Goal: Task Accomplishment & Management: Contribute content

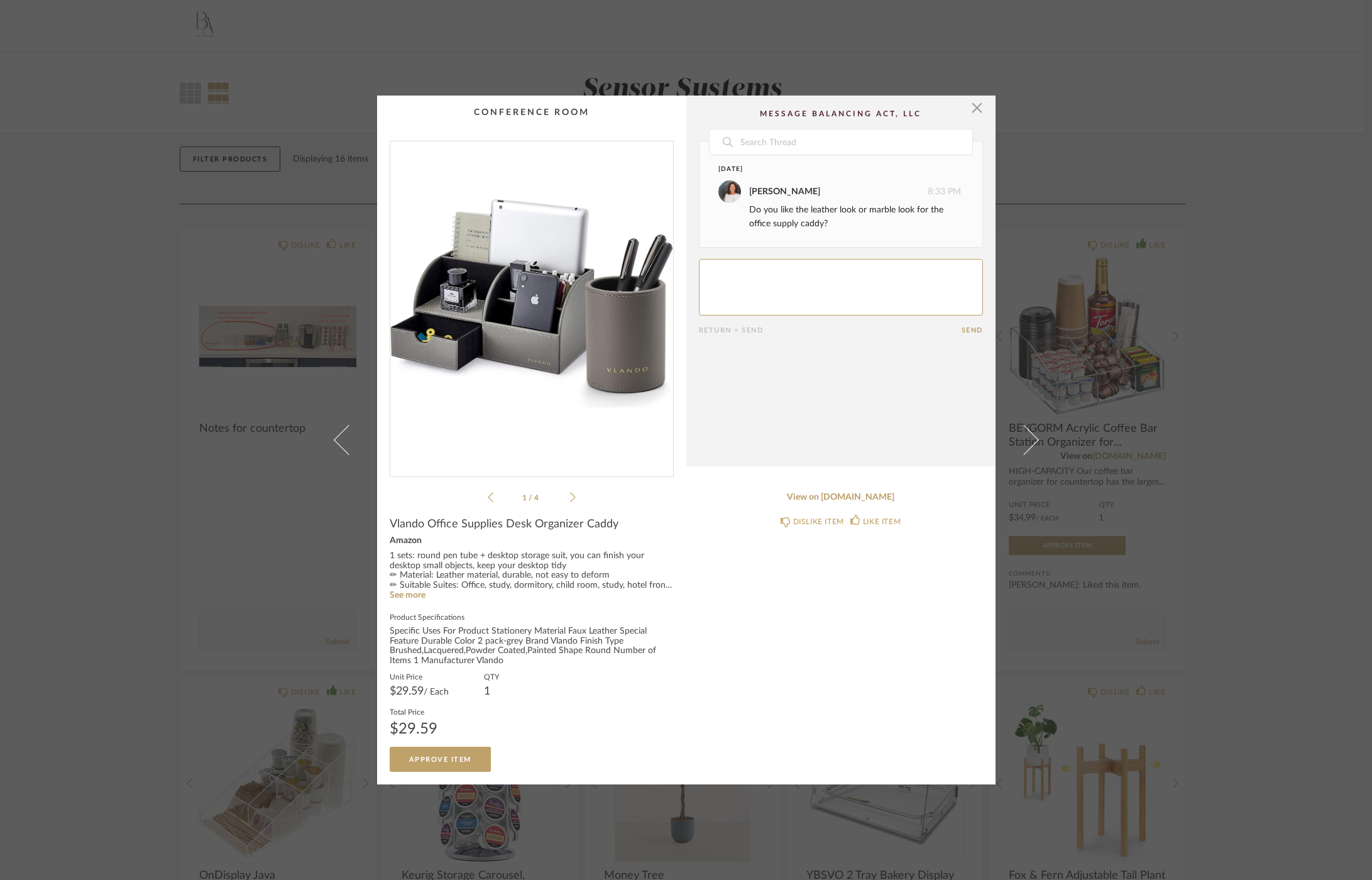
click at [411, 698] on div "Unit Price $29.59 / Each QTY 1 Total Price $29.59" at bounding box center [532, 708] width 284 height 76
click at [399, 542] on div "Amazon" at bounding box center [532, 541] width 284 height 10
click at [414, 592] on link "See more" at bounding box center [407, 594] width 36 height 9
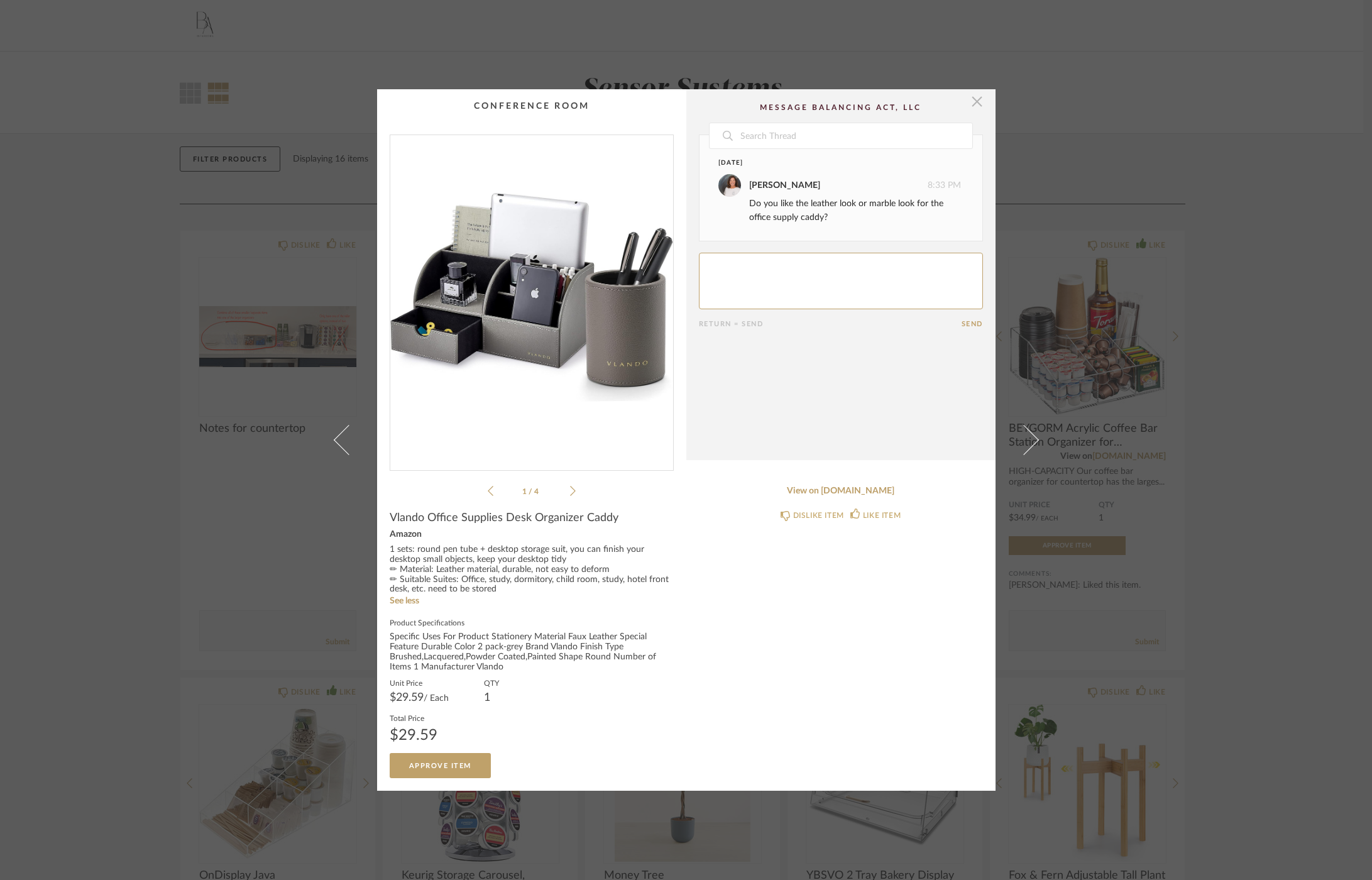
click at [969, 112] on span "button" at bounding box center [977, 102] width 25 height 25
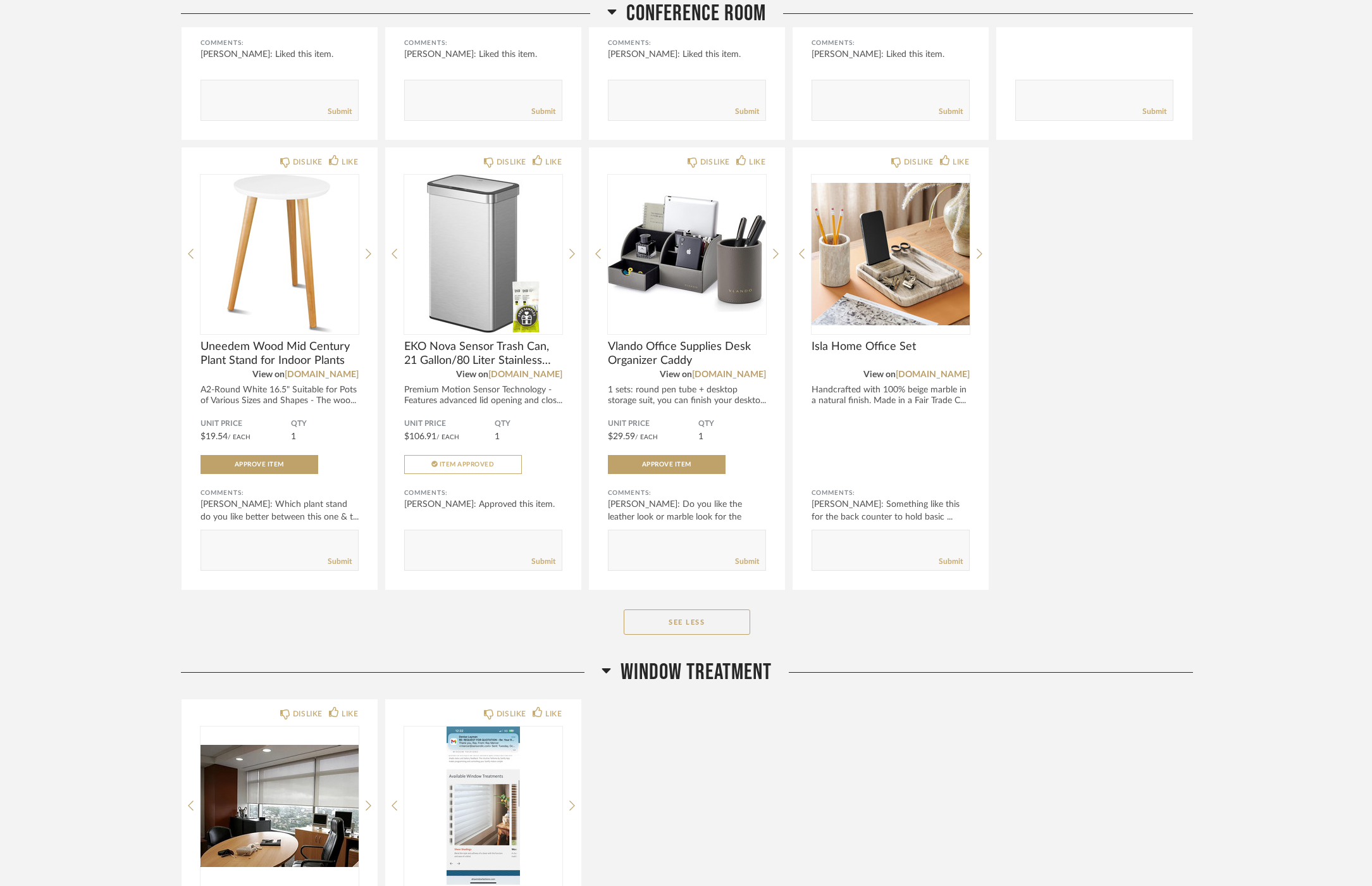
scroll to position [923, 0]
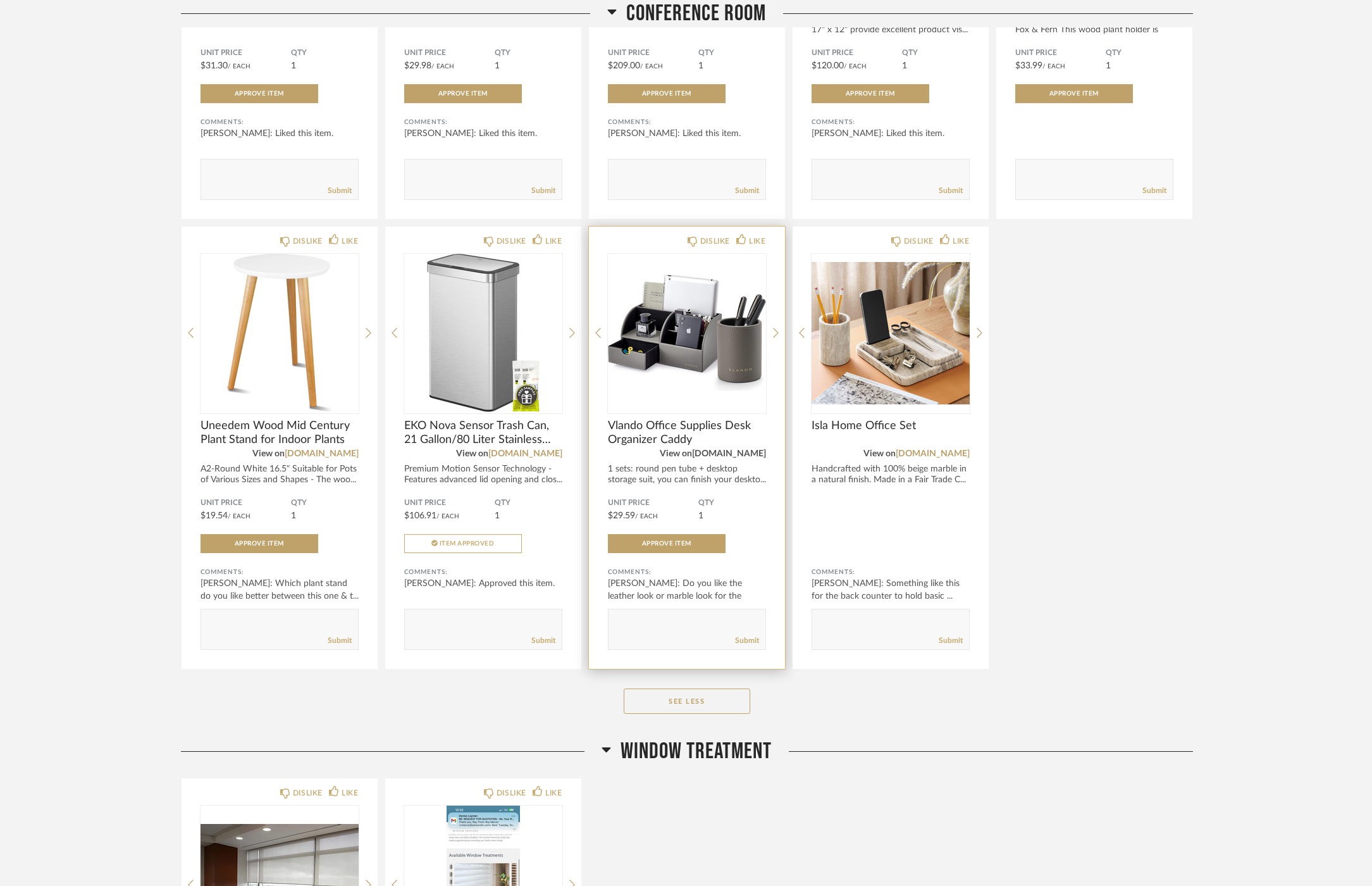
click at [742, 454] on link "[DOMAIN_NAME]" at bounding box center [730, 453] width 74 height 9
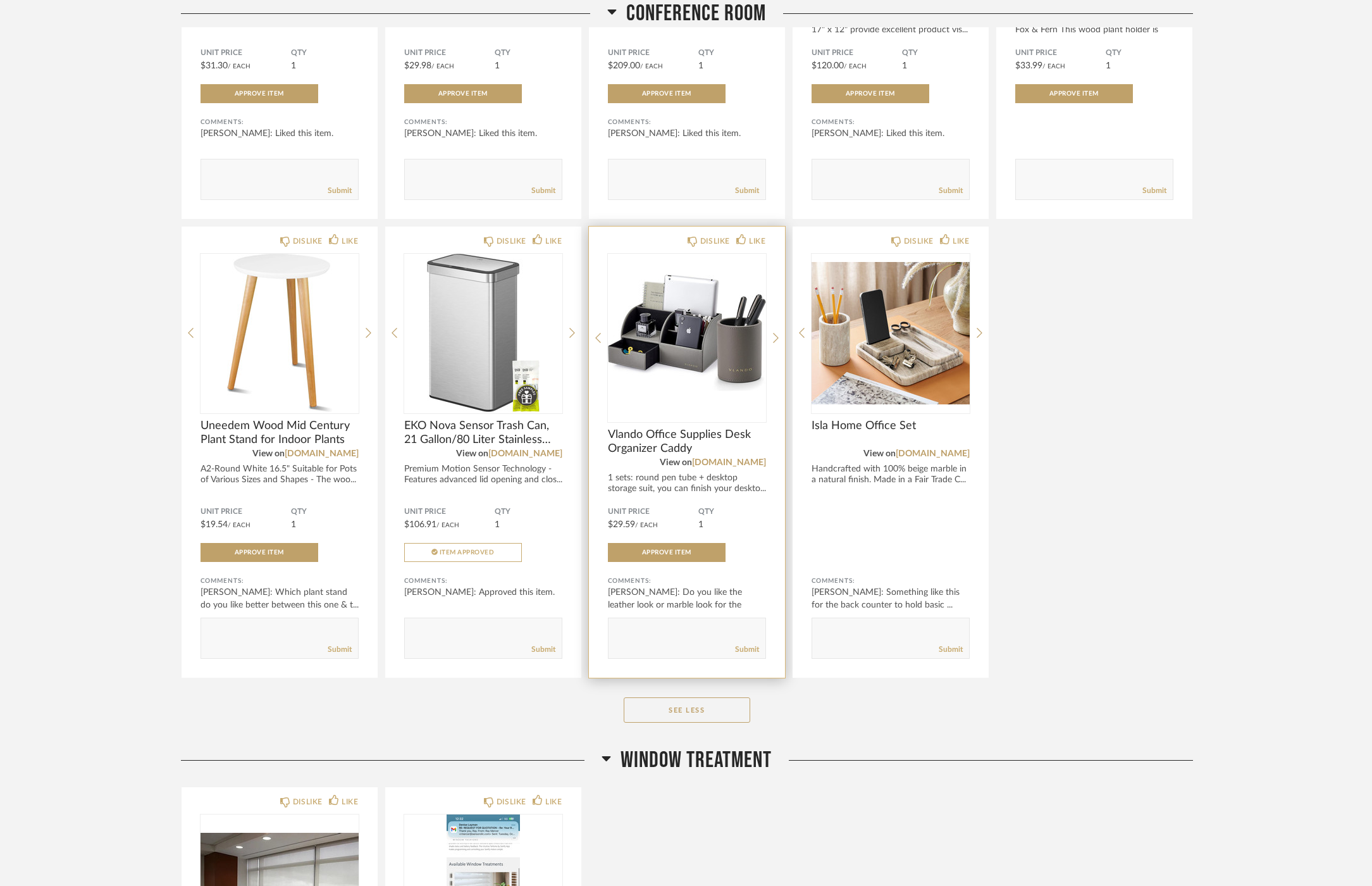
click at [678, 632] on textarea at bounding box center [687, 632] width 157 height 17
click at [732, 618] on form "Submit" at bounding box center [687, 638] width 158 height 41
click at [728, 627] on textarea at bounding box center [687, 632] width 157 height 17
type textarea "I'll buy the gray first to see how much use we get before "upgrading" toe the m…"
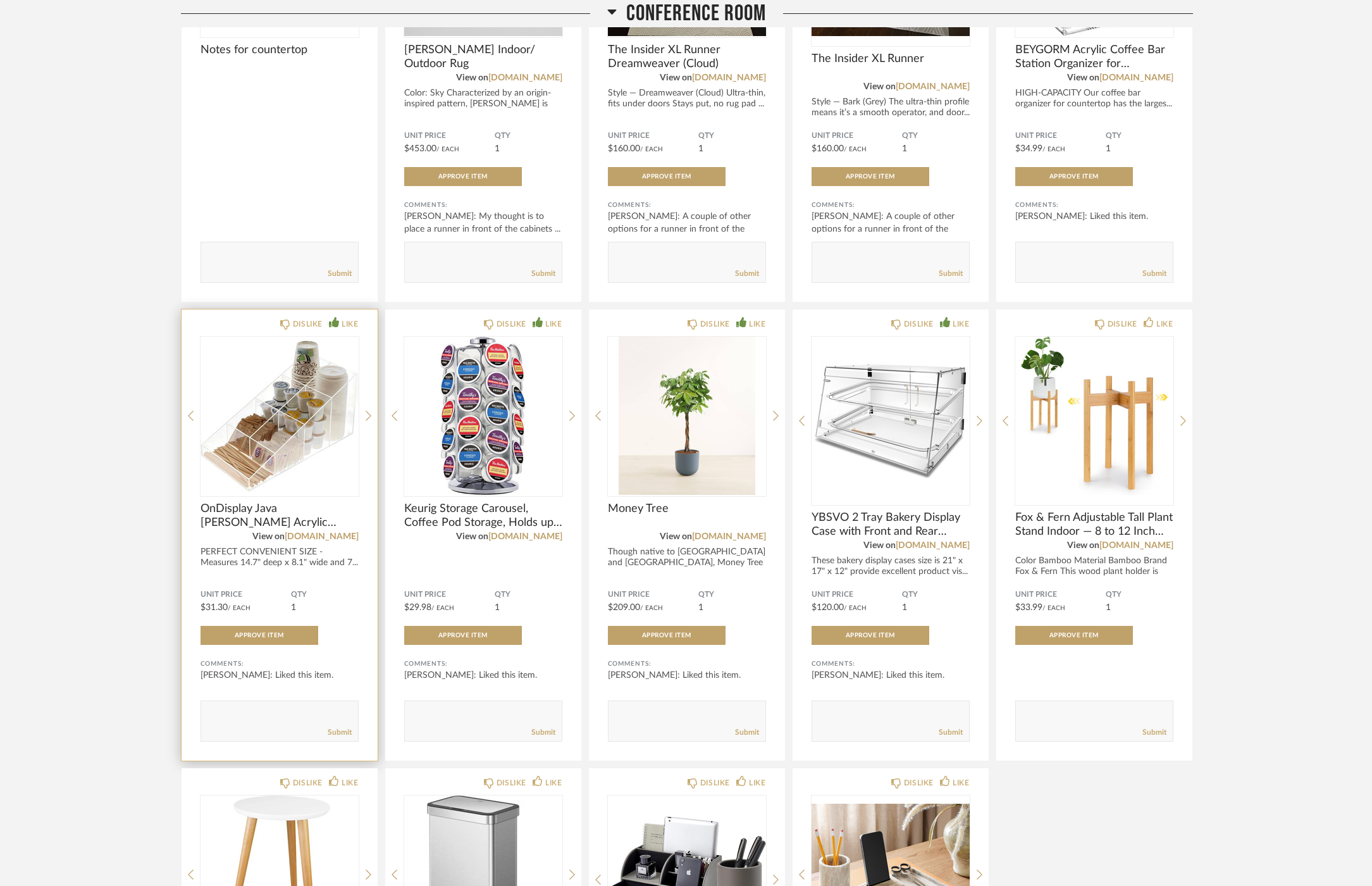
scroll to position [0, 0]
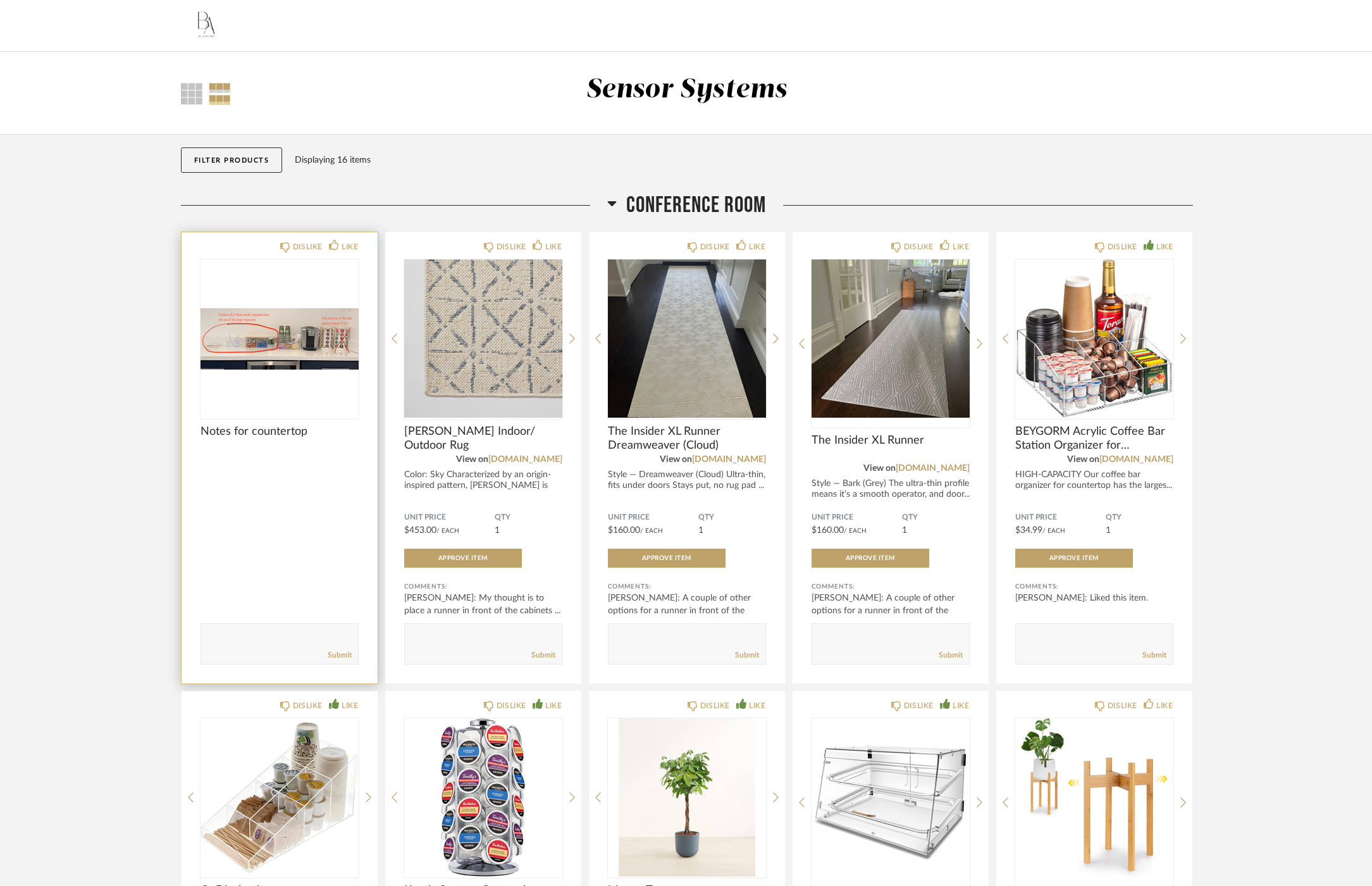
click at [0, 0] on img at bounding box center [0, 0] width 0 height 0
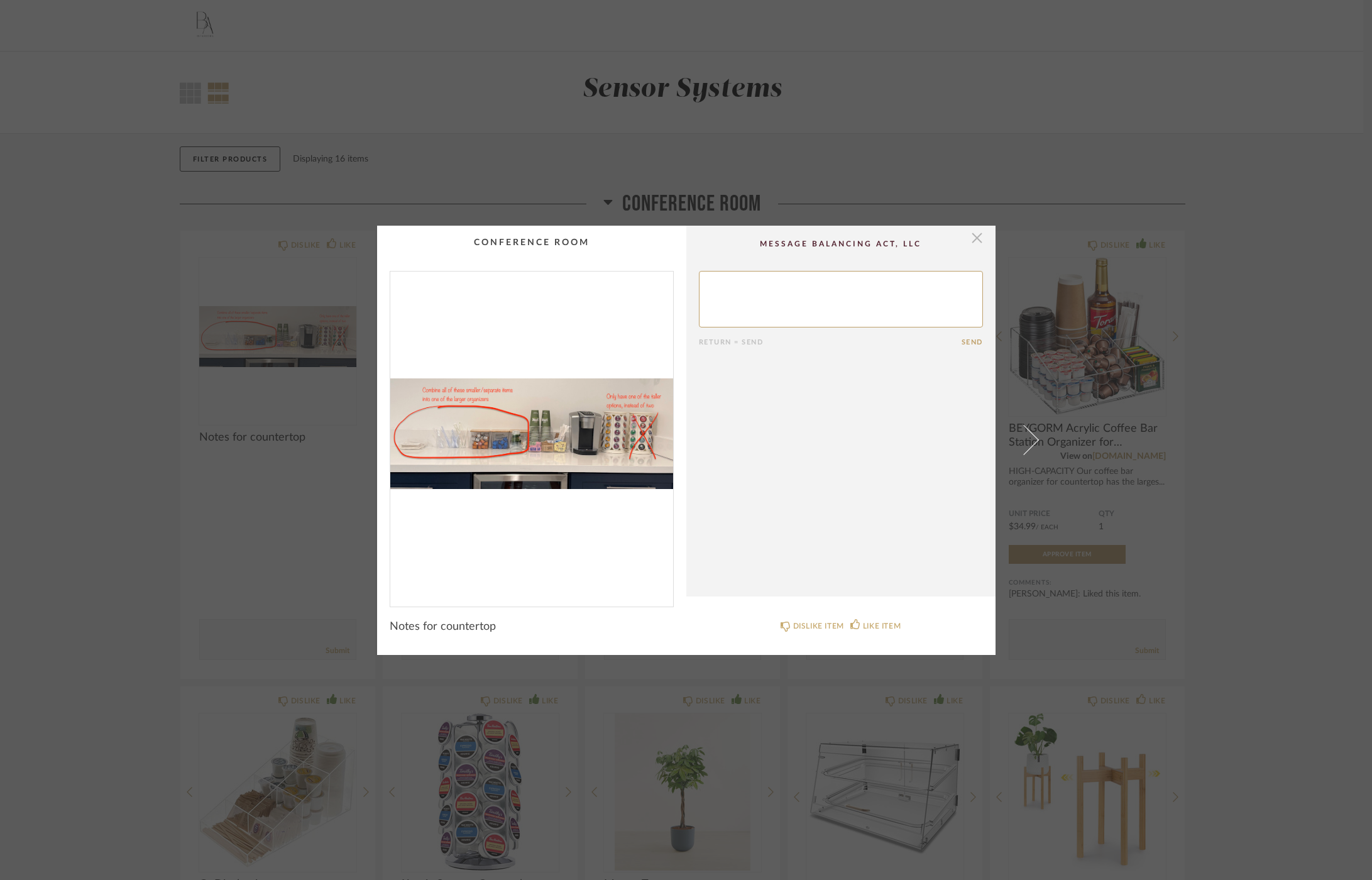
click at [973, 244] on span "button" at bounding box center [977, 239] width 25 height 25
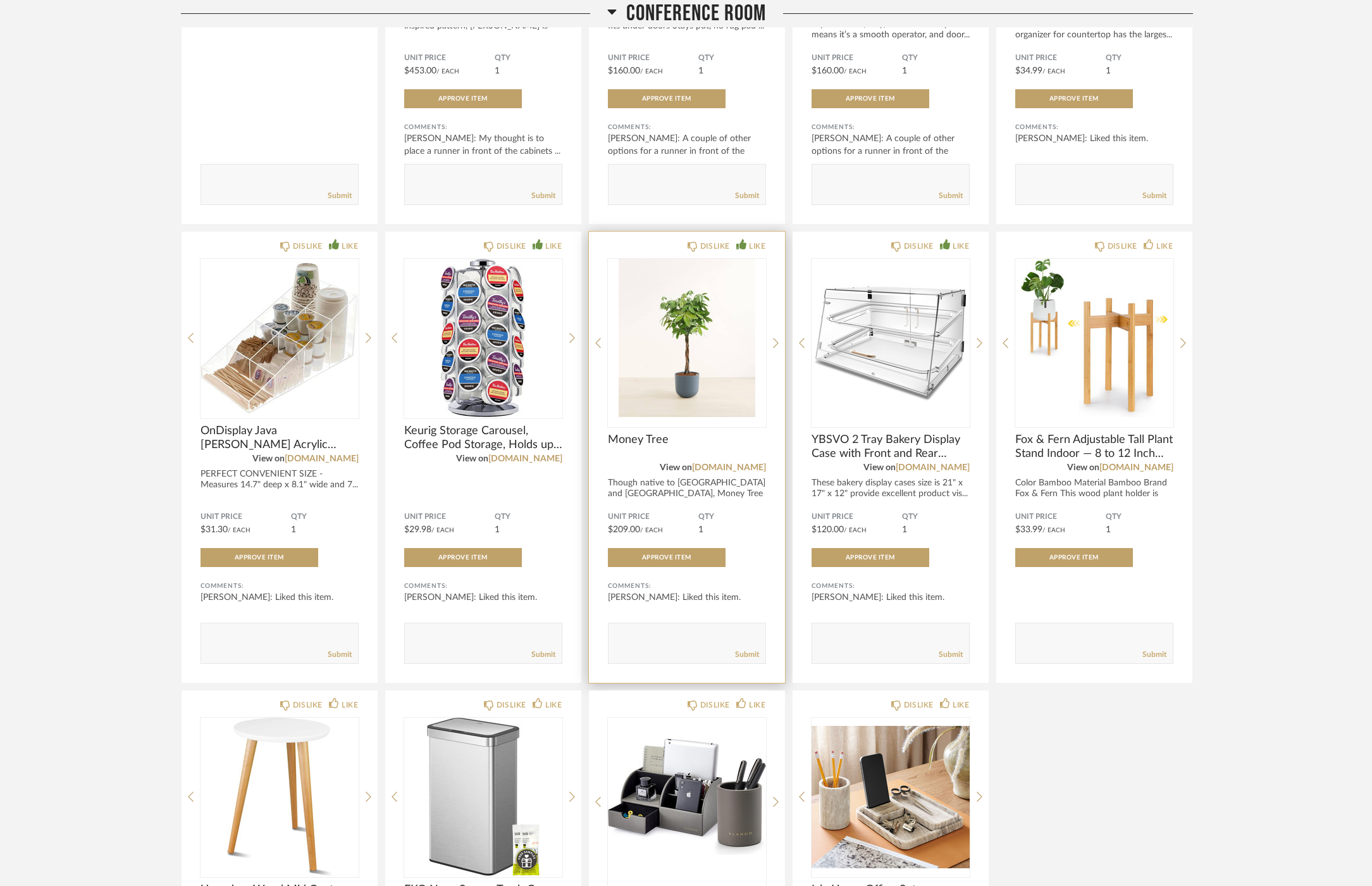
scroll to position [431, 0]
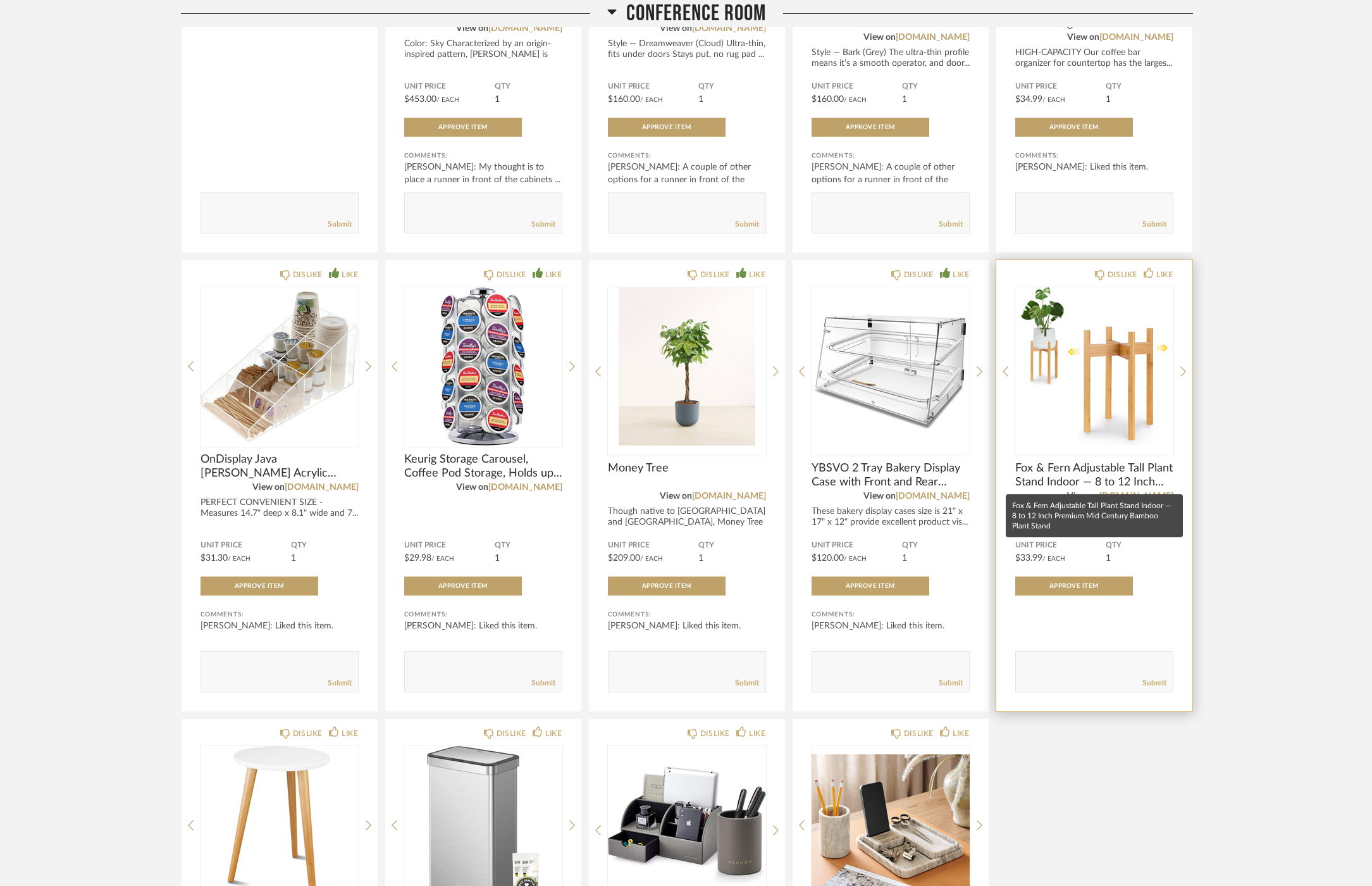
click at [1098, 464] on span "Fox & Fern Adjustable Tall Plant Stand Indoor — 8 to 12 Inch Premium Mid Centur…" at bounding box center [1095, 474] width 158 height 28
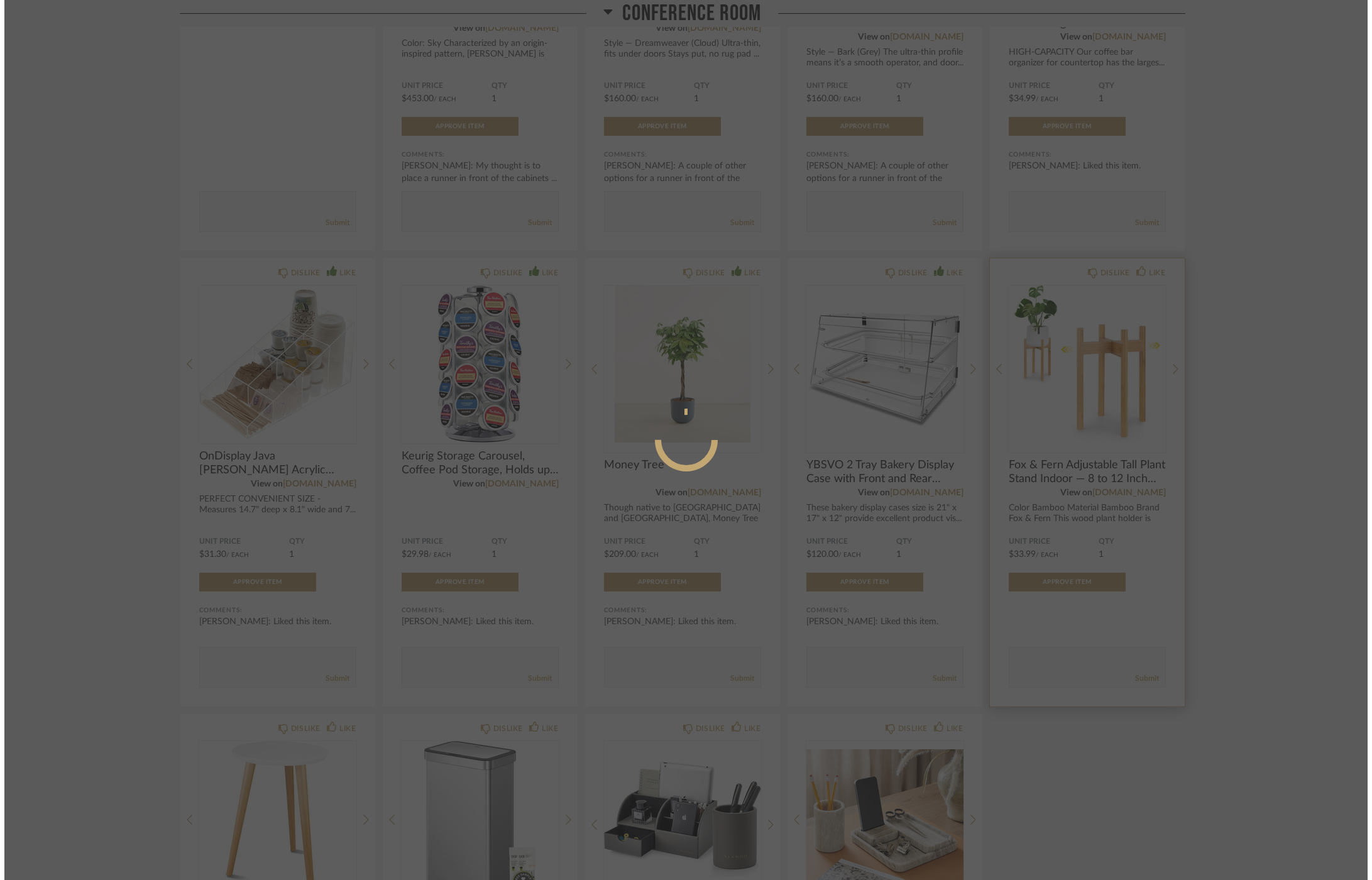
scroll to position [0, 0]
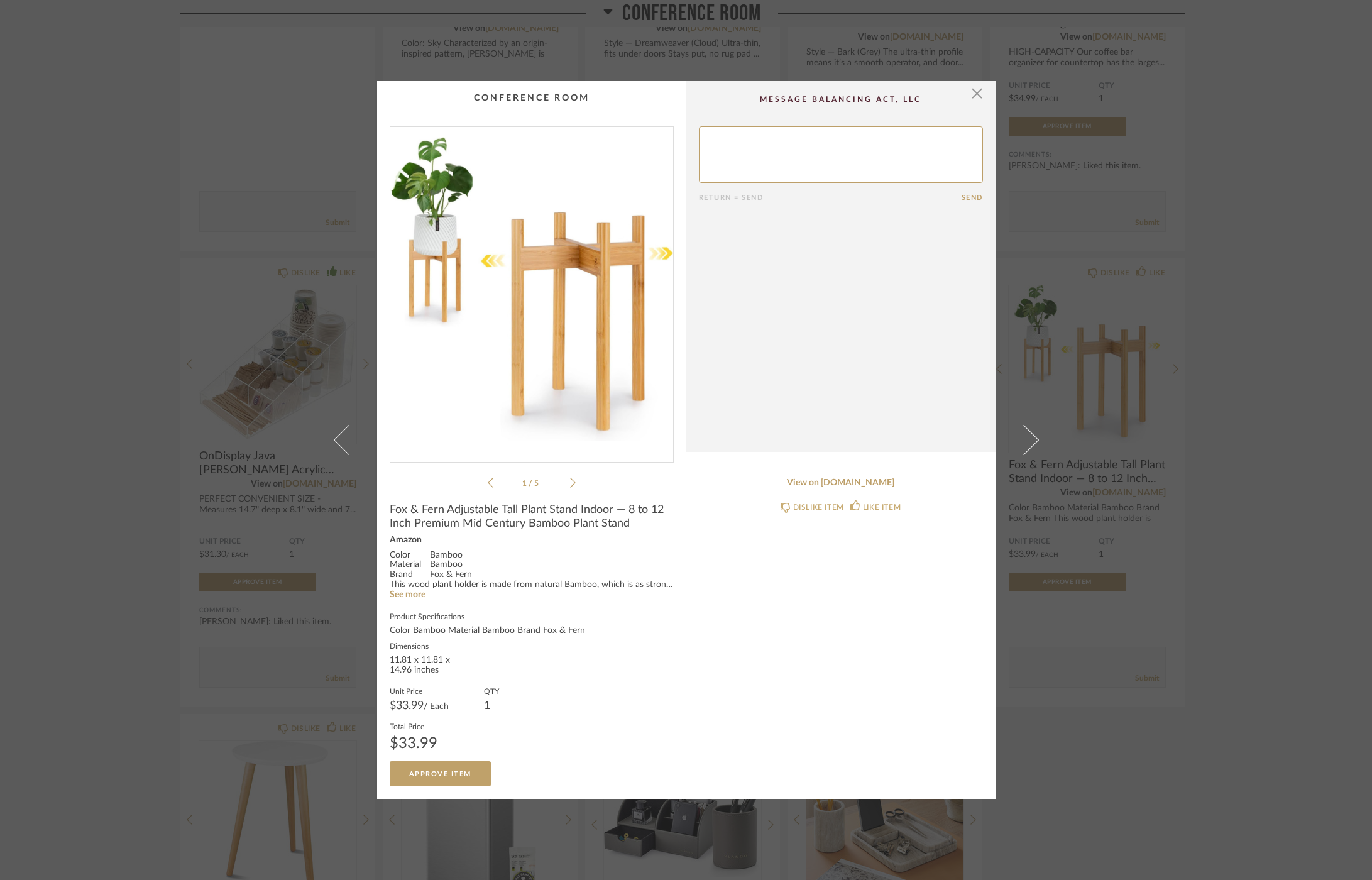
click at [562, 478] on li "1 / 5" at bounding box center [532, 483] width 76 height 15
click at [570, 482] on icon at bounding box center [572, 483] width 5 height 11
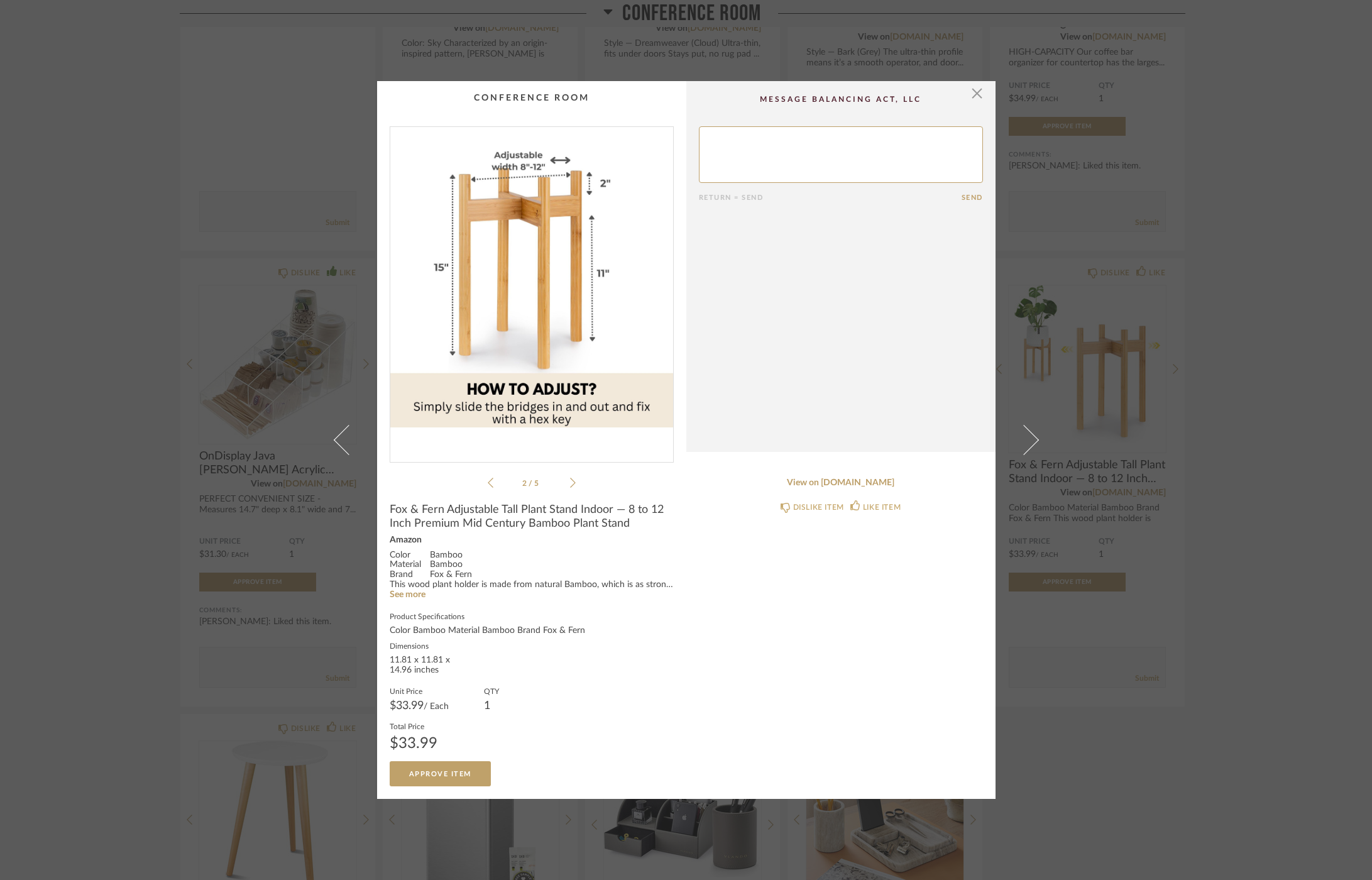
click at [570, 482] on icon at bounding box center [572, 483] width 5 height 11
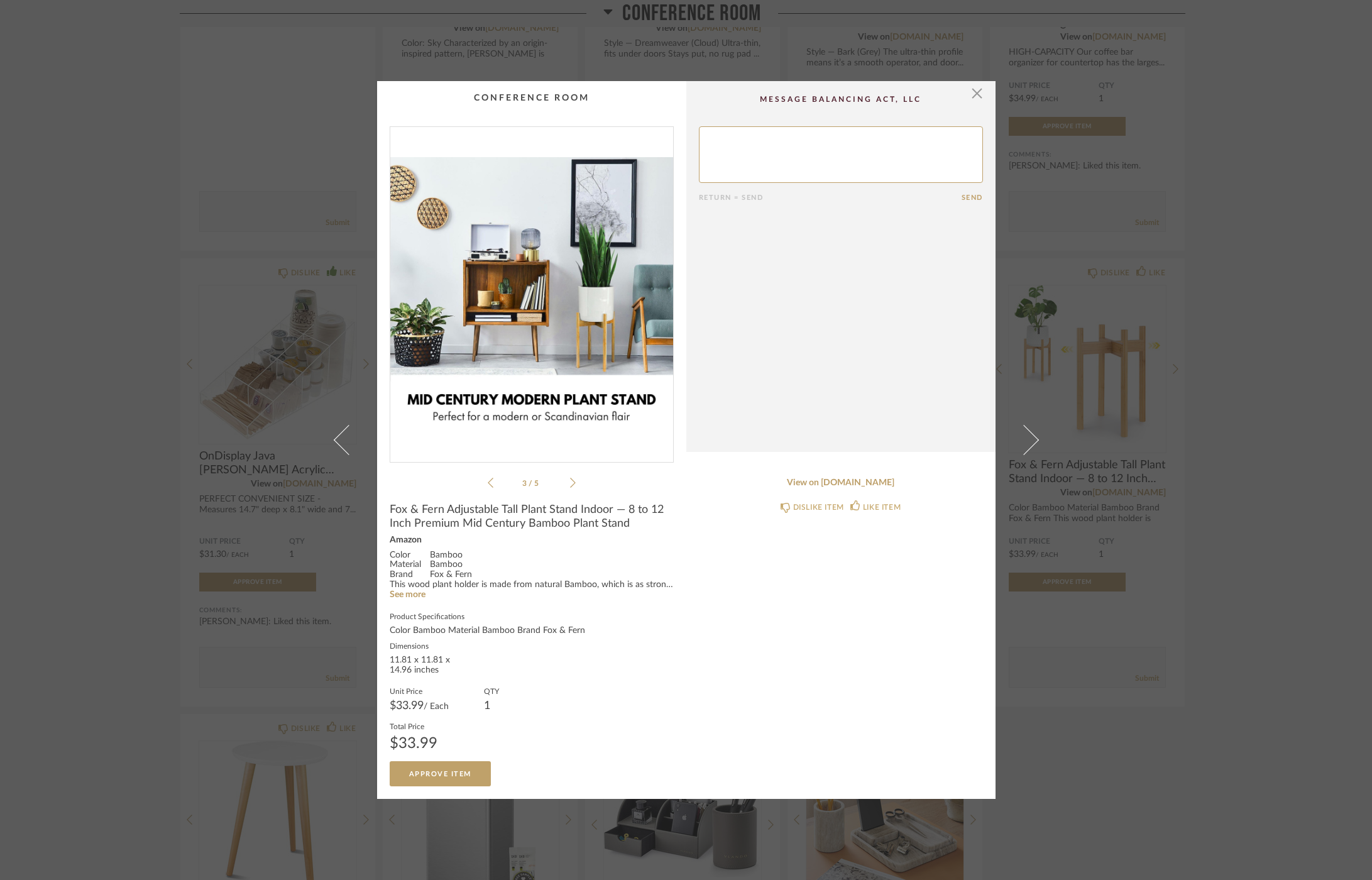
click at [570, 482] on icon at bounding box center [572, 483] width 5 height 11
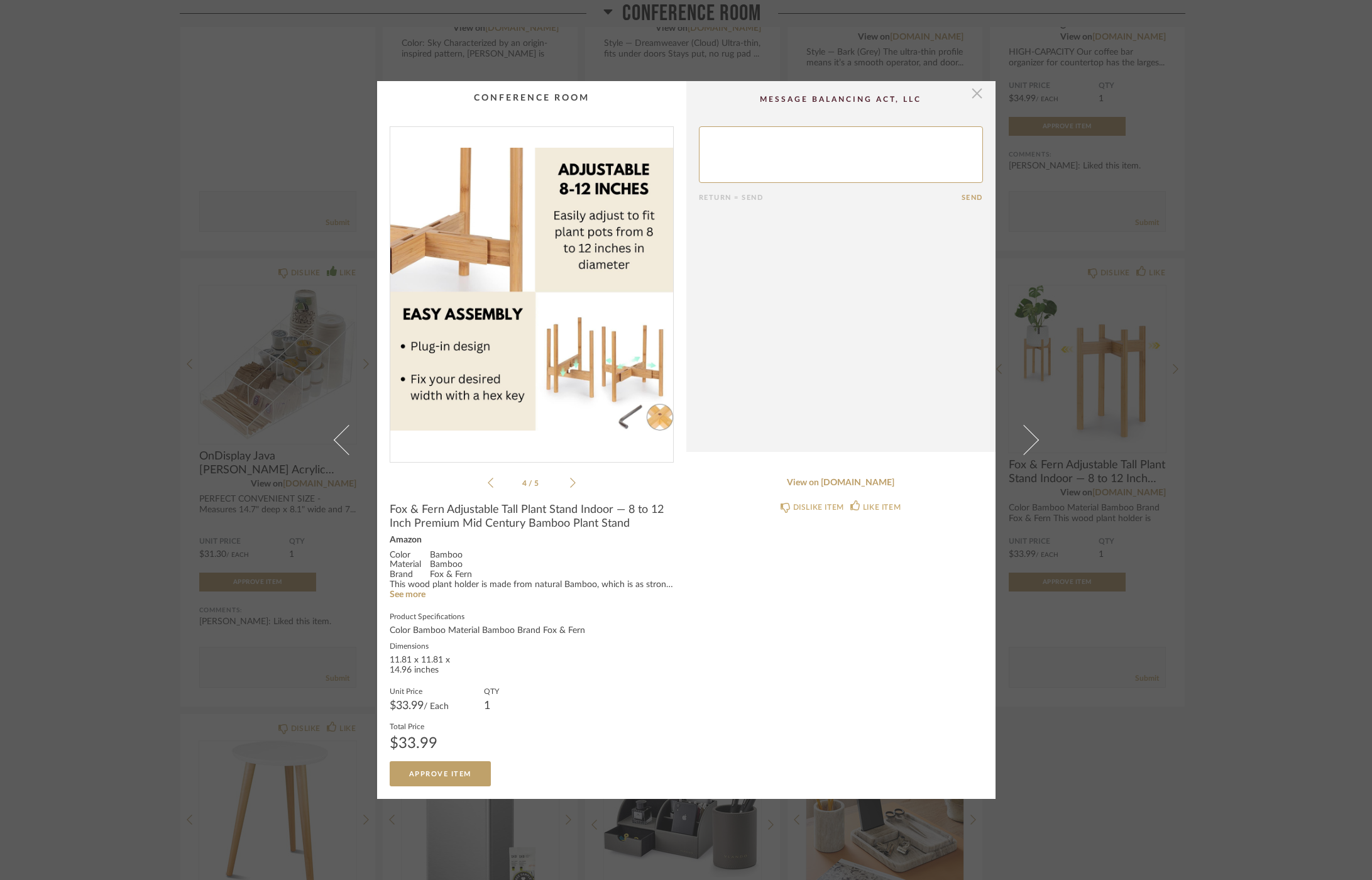
click at [971, 97] on span "button" at bounding box center [977, 94] width 25 height 25
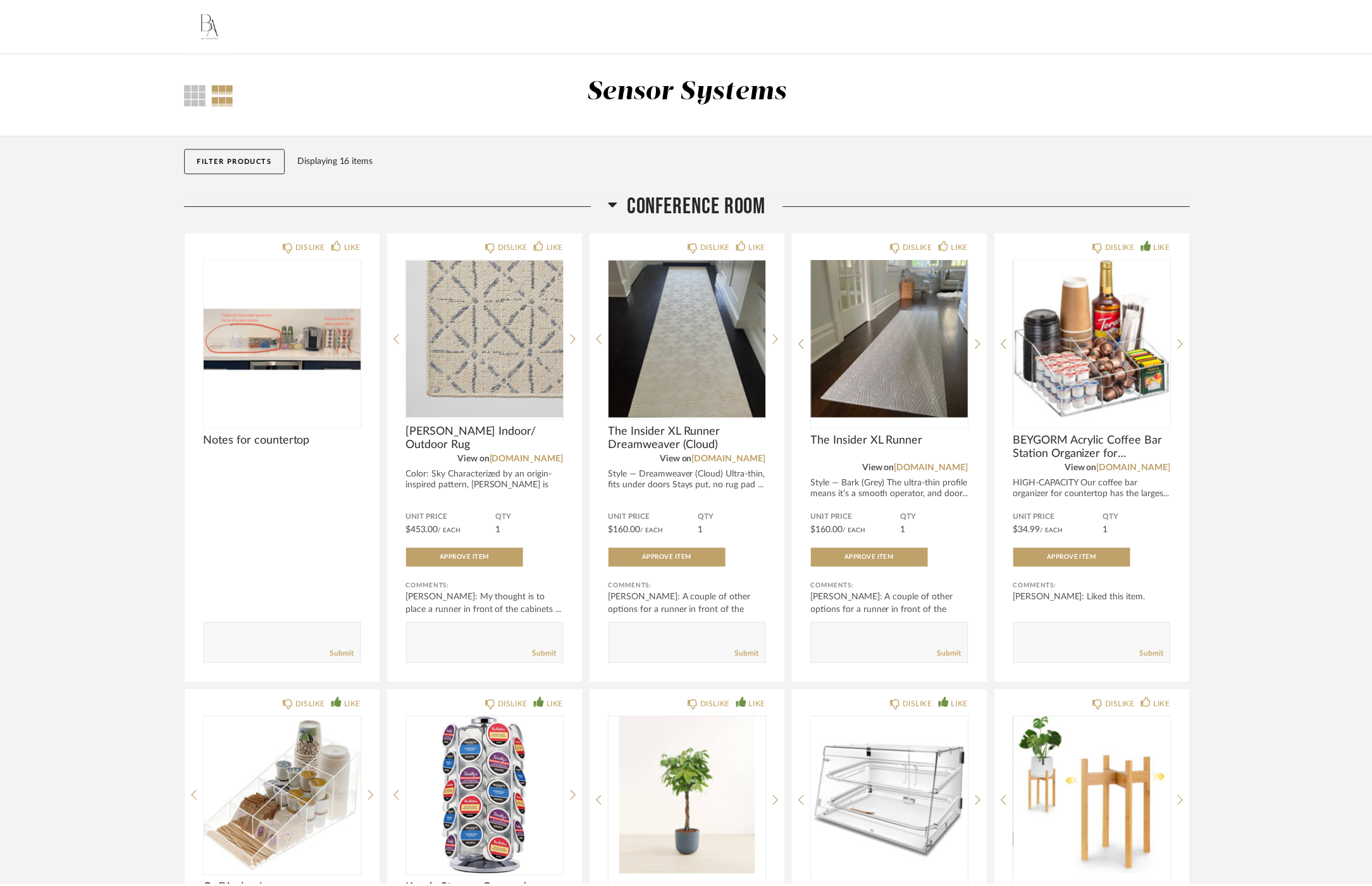
scroll to position [431, 0]
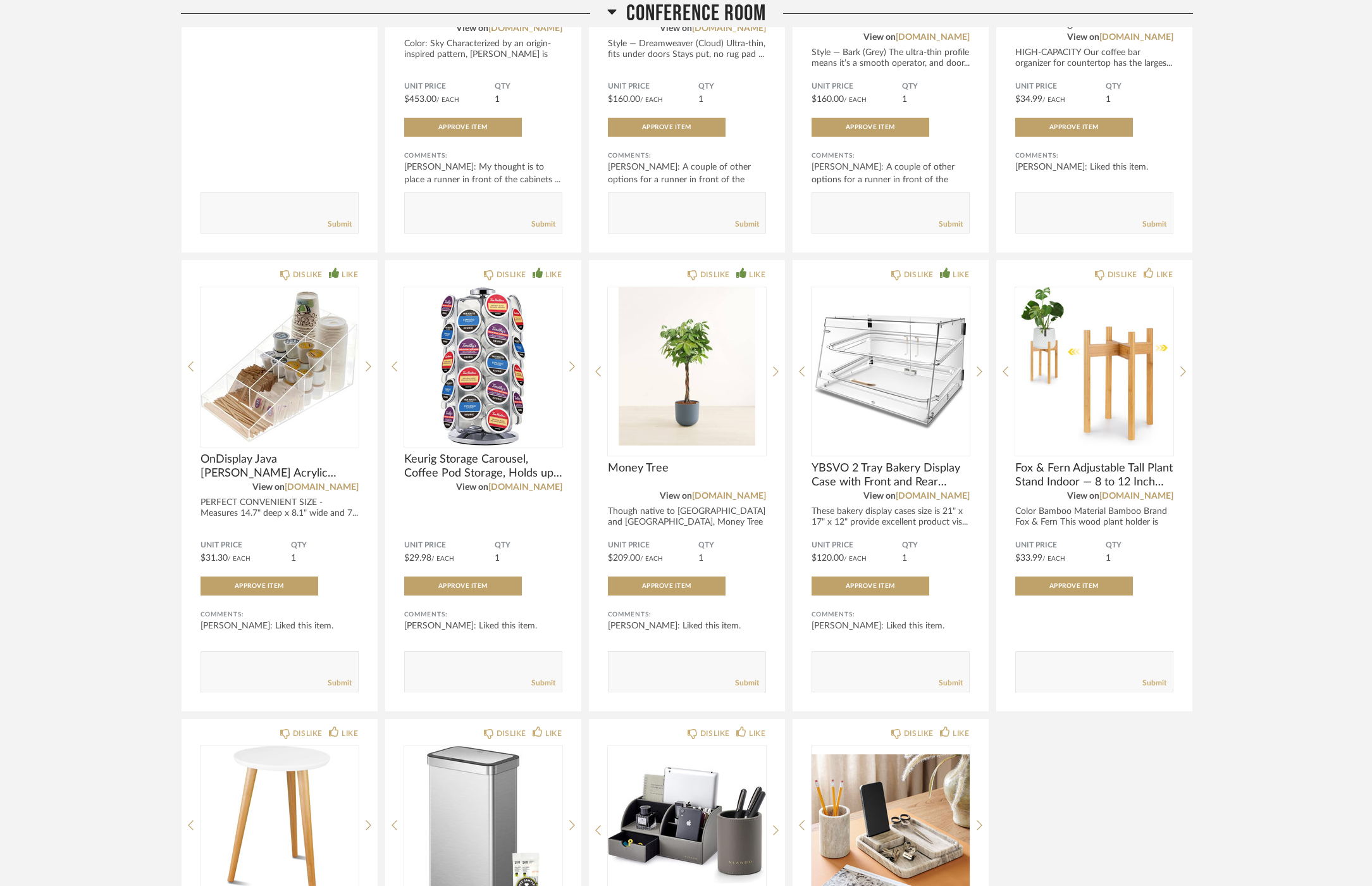
click at [1264, 630] on div "Thumbnail View Full View Sensor Systems Filter Items Category Accessories (5) H…" at bounding box center [686, 663] width 1372 height 2085
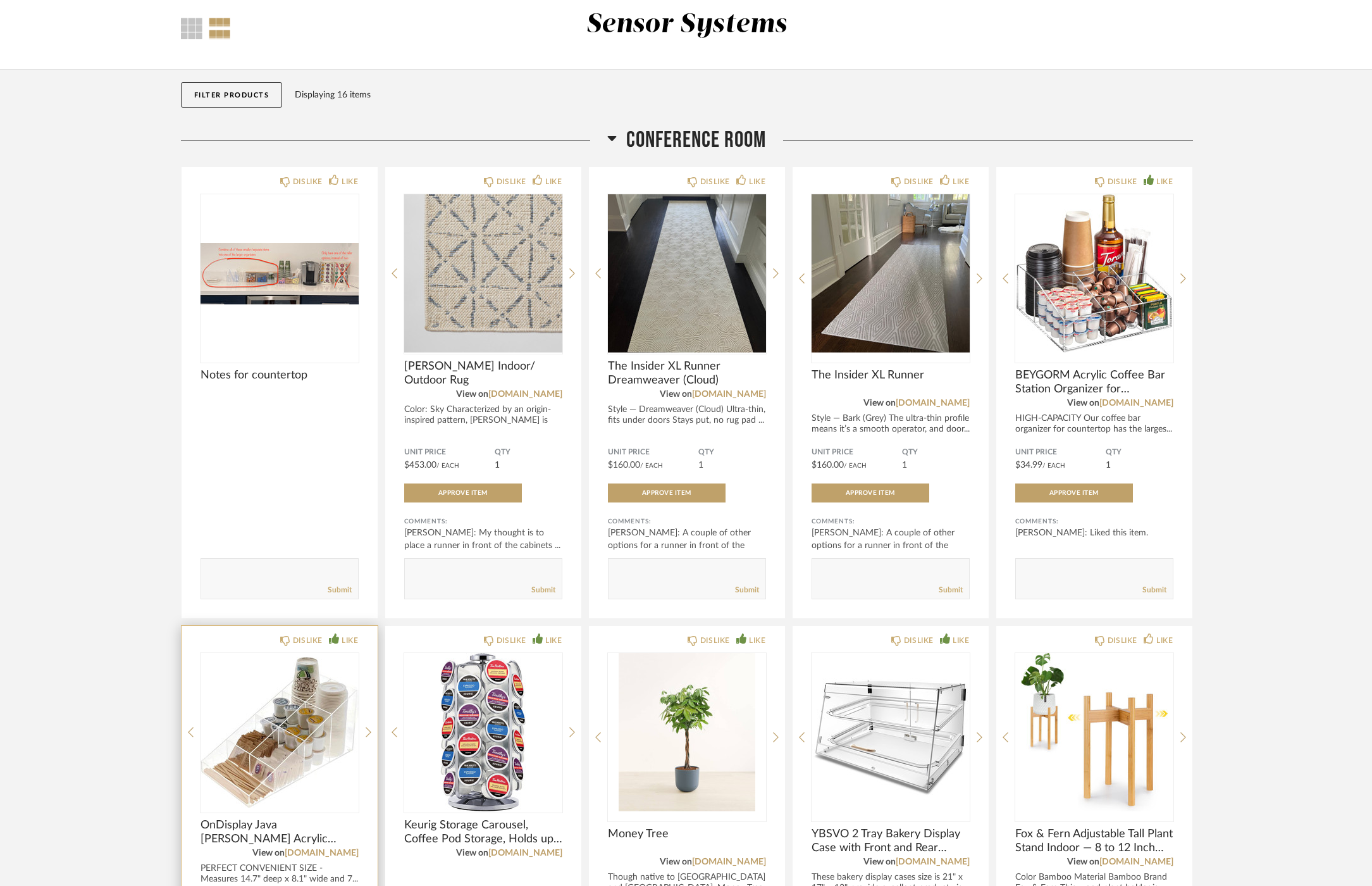
scroll to position [0, 0]
